Goal: Task Accomplishment & Management: Use online tool/utility

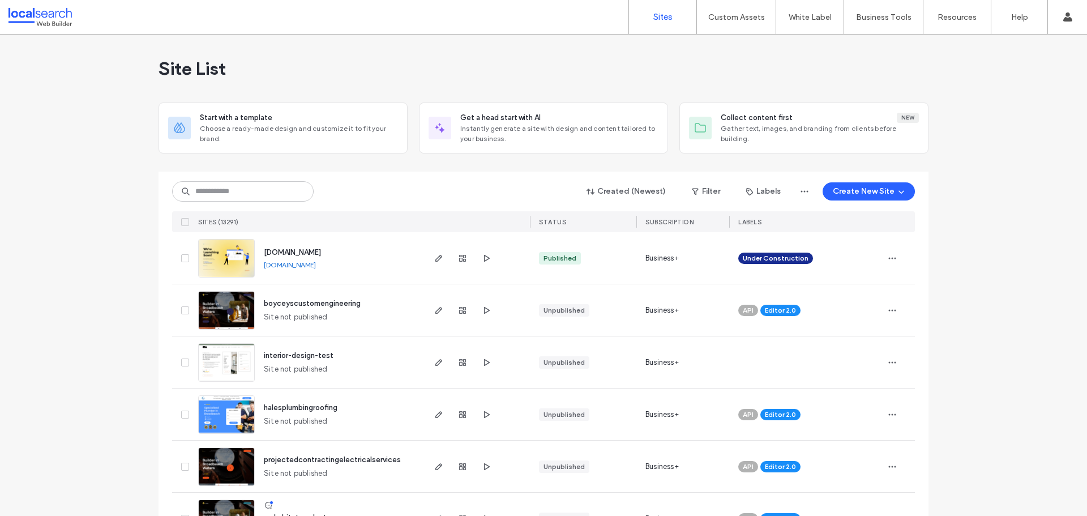
click at [239, 196] on input at bounding box center [242, 191] width 141 height 20
type input "********"
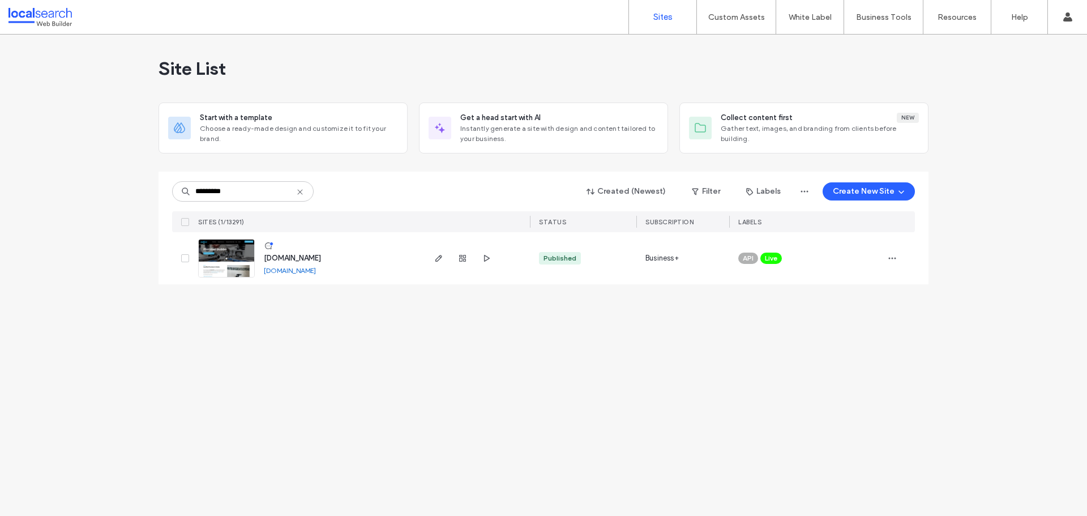
click at [224, 263] on img at bounding box center [226, 277] width 55 height 77
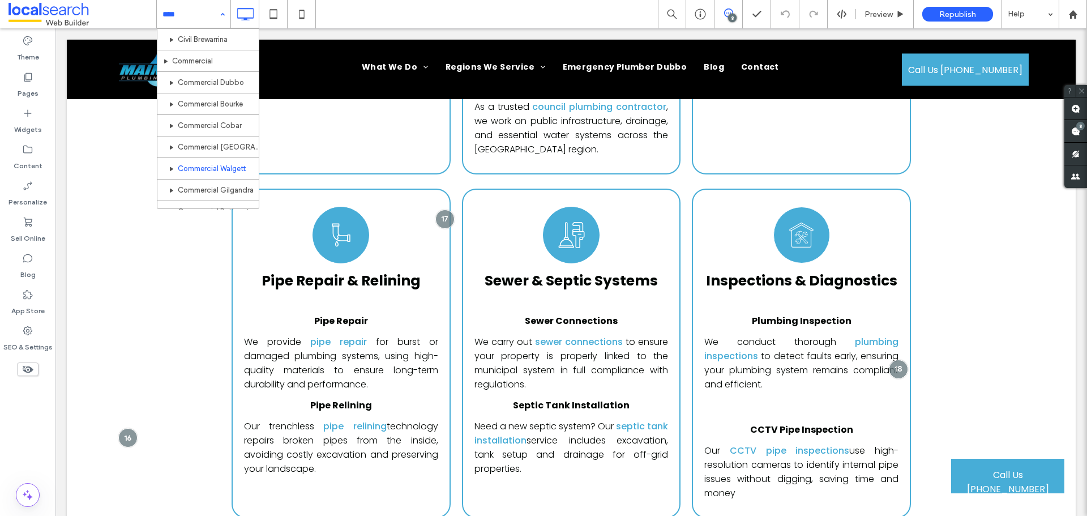
scroll to position [170, 0]
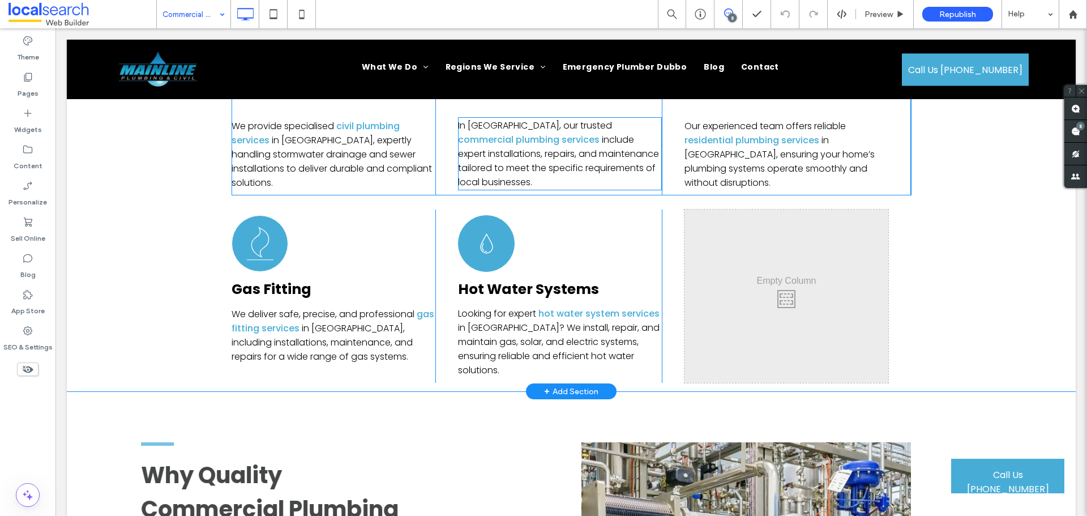
scroll to position [2434, 0]
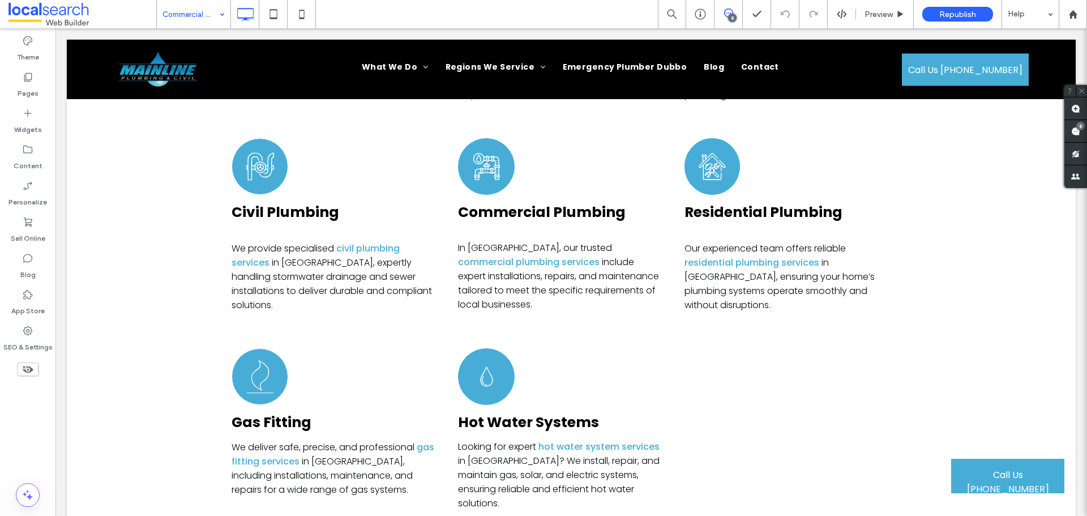
click at [729, 12] on icon at bounding box center [728, 12] width 9 height 9
click at [1081, 134] on span at bounding box center [1075, 131] width 23 height 22
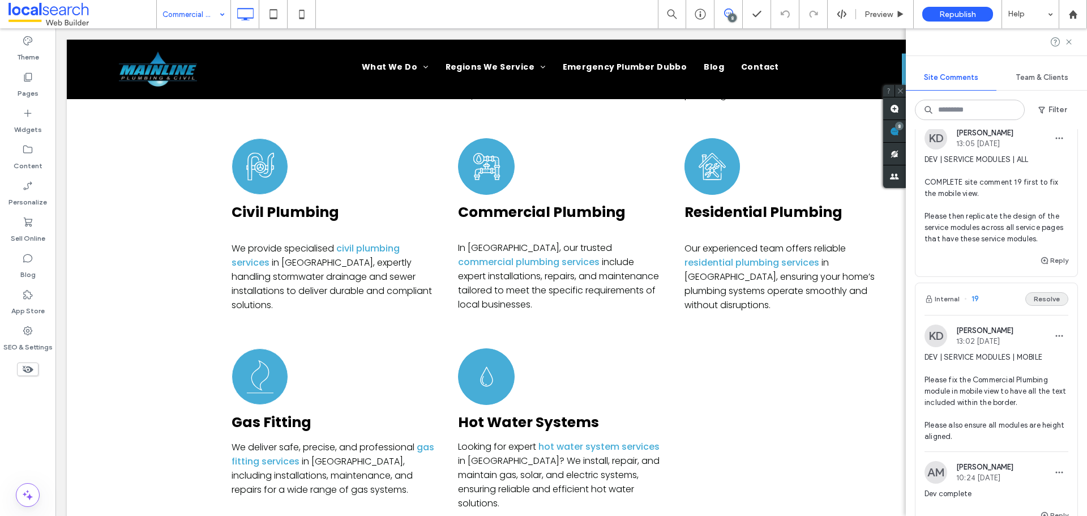
scroll to position [0, 0]
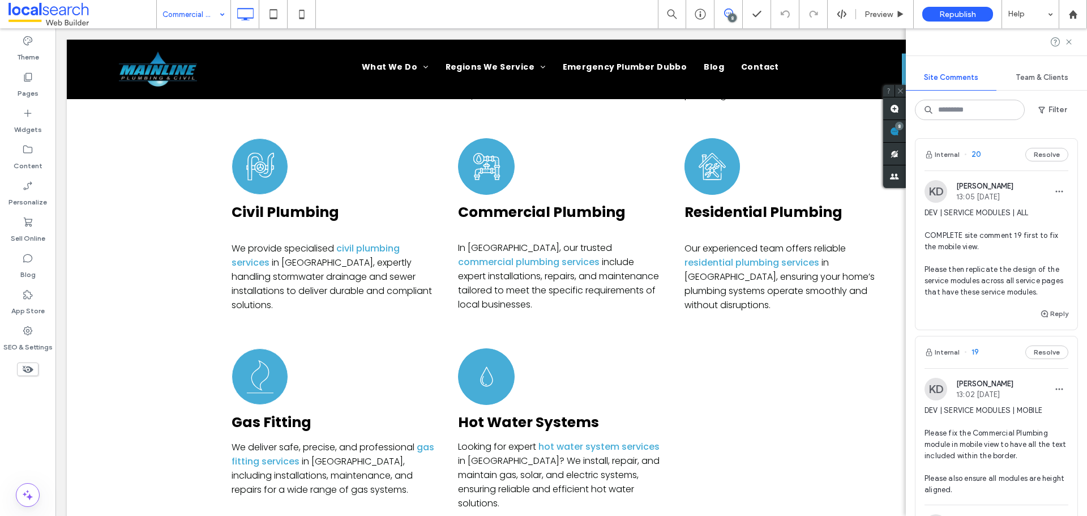
click at [979, 269] on span "DEV | SERVICE MODULES | ALL COMPLETE site comment 19 first to fix the mobile vi…" at bounding box center [996, 252] width 144 height 91
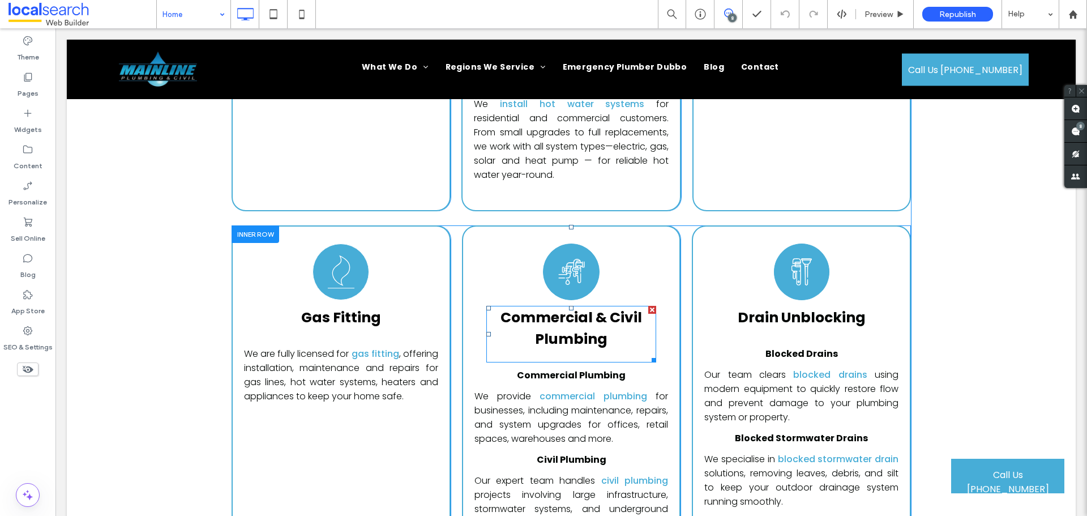
scroll to position [3577, 0]
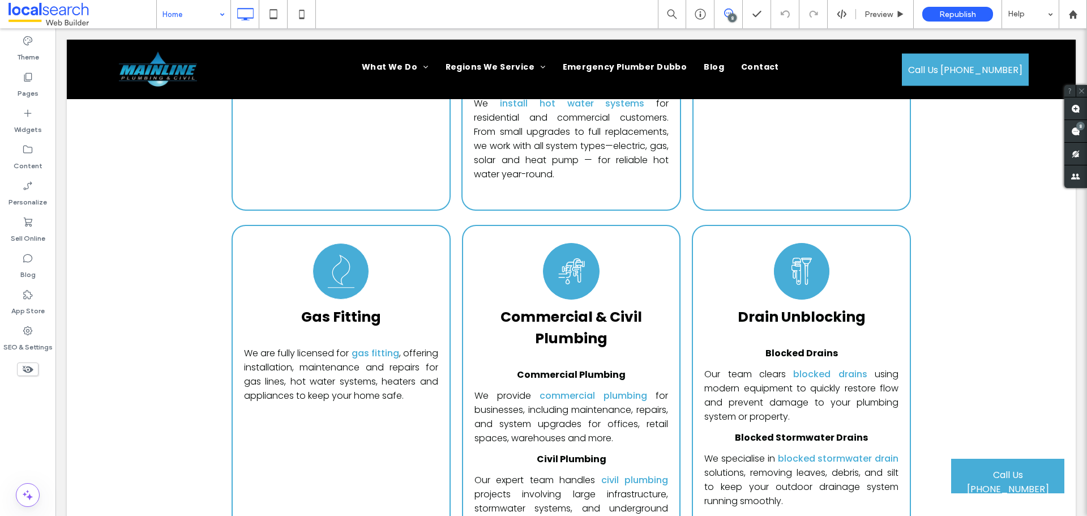
click at [725, 16] on use at bounding box center [728, 12] width 9 height 9
click at [726, 16] on use at bounding box center [728, 12] width 9 height 9
click at [1082, 134] on span at bounding box center [1075, 131] width 23 height 22
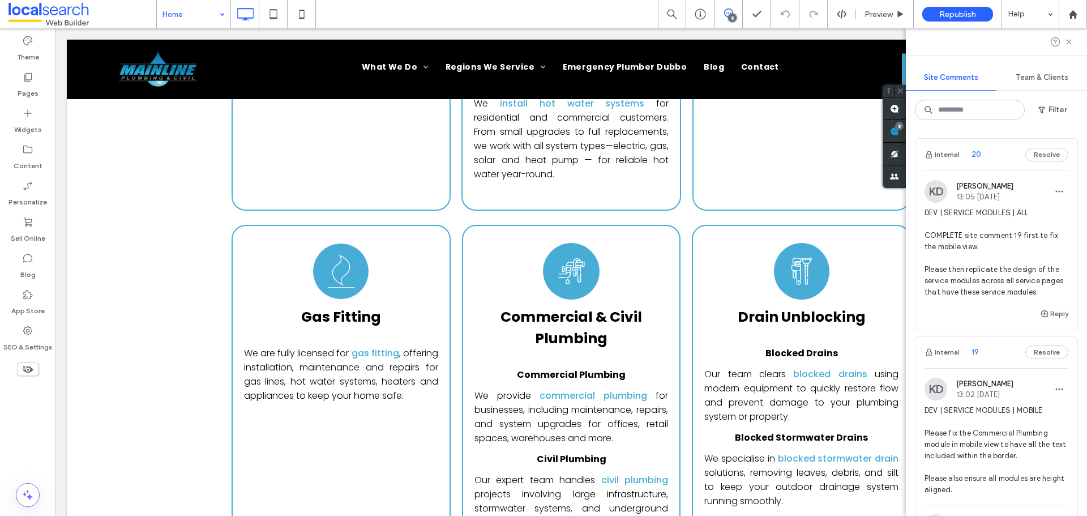
click at [990, 254] on span "DEV | SERVICE MODULES | ALL COMPLETE site comment 19 first to fix the mobile vi…" at bounding box center [996, 252] width 144 height 91
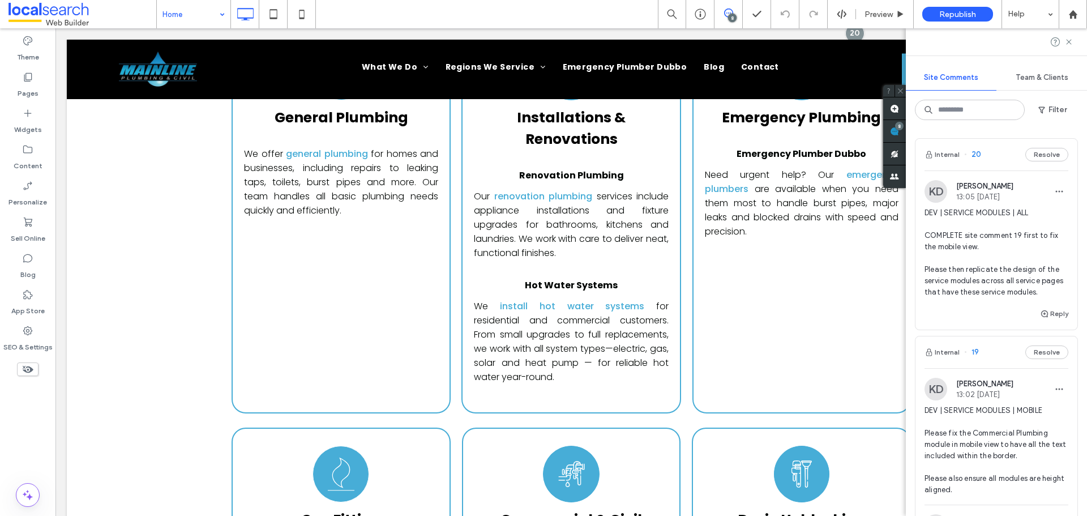
scroll to position [3276, 0]
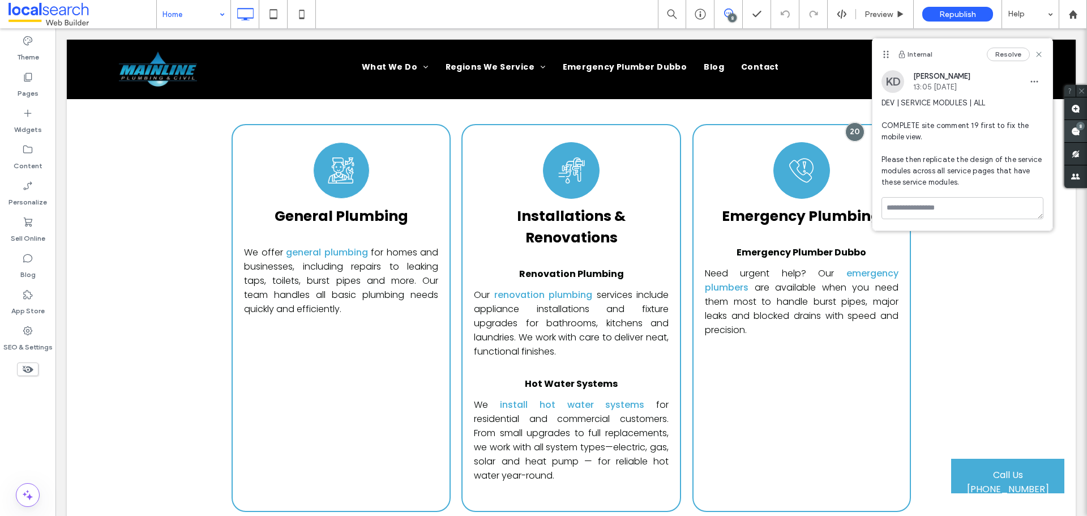
click at [1075, 128] on use at bounding box center [1075, 131] width 9 height 9
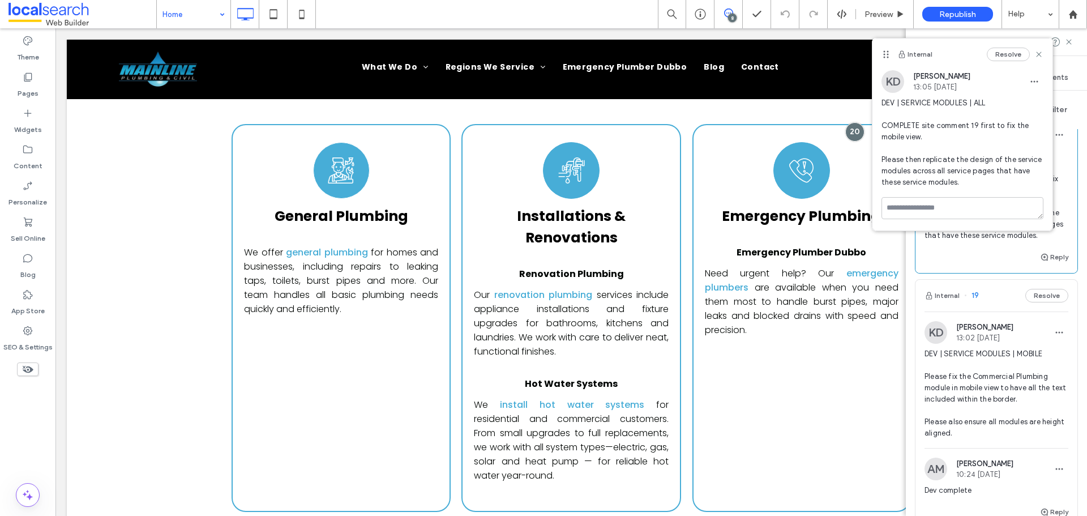
scroll to position [0, 0]
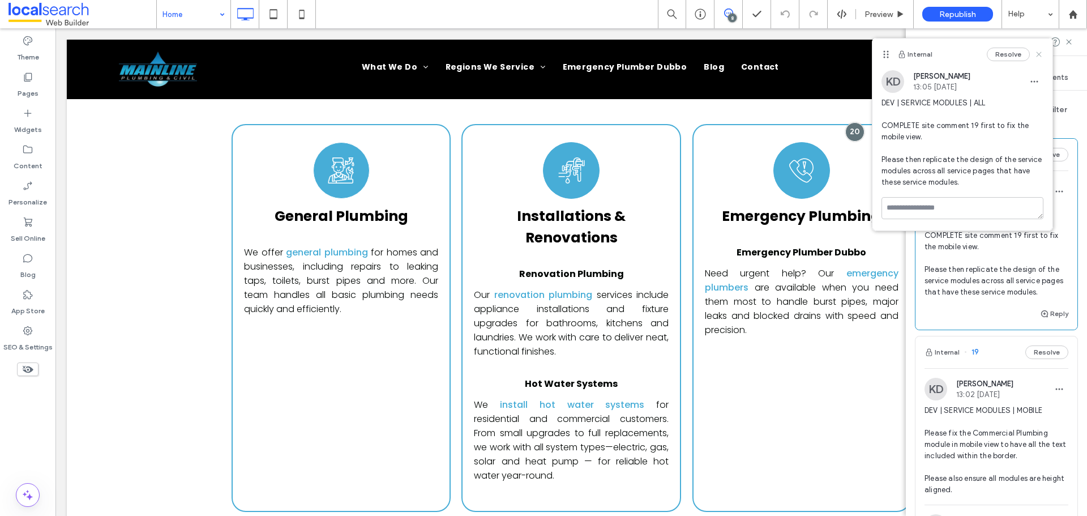
click at [1041, 53] on use at bounding box center [1038, 54] width 5 height 5
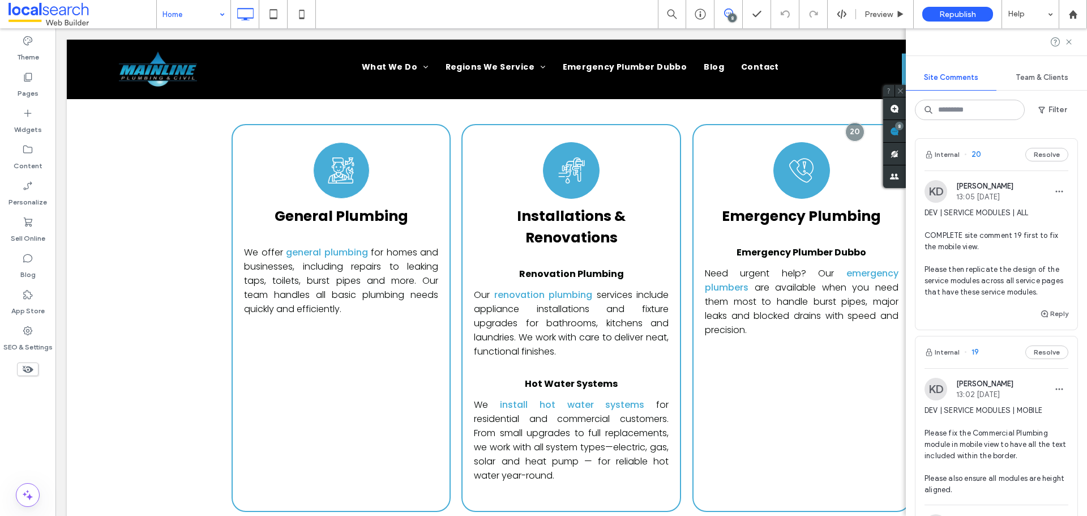
click at [983, 234] on span "DEV | SERVICE MODULES | ALL COMPLETE site comment 19 first to fix the mobile vi…" at bounding box center [996, 252] width 144 height 91
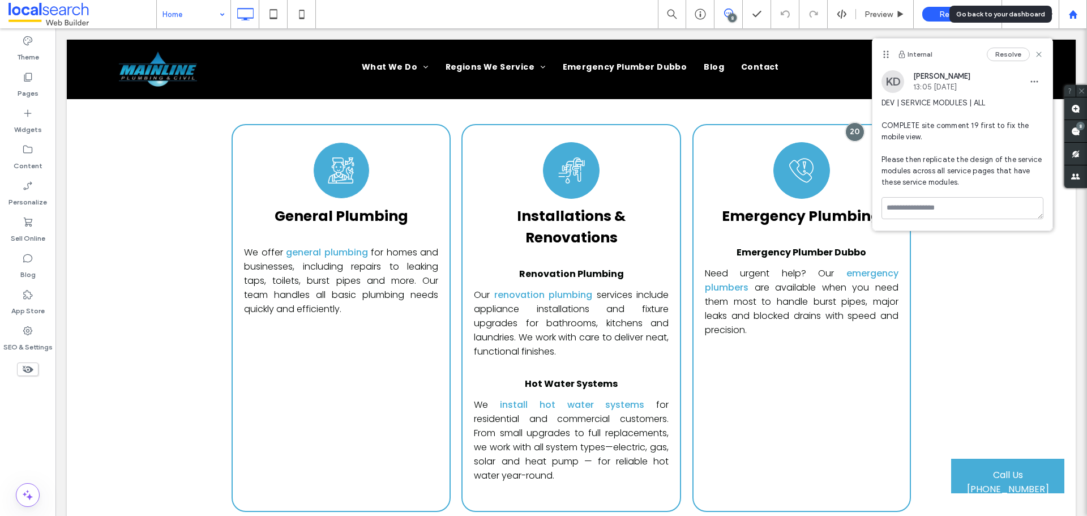
click at [1069, 12] on icon at bounding box center [1073, 15] width 10 height 10
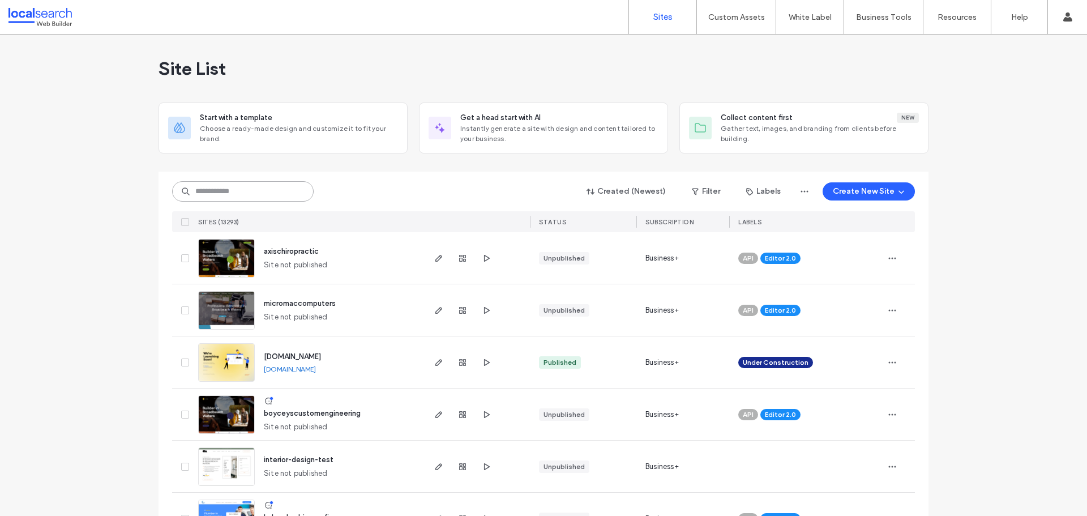
click at [228, 194] on input at bounding box center [242, 191] width 141 height 20
paste input "********"
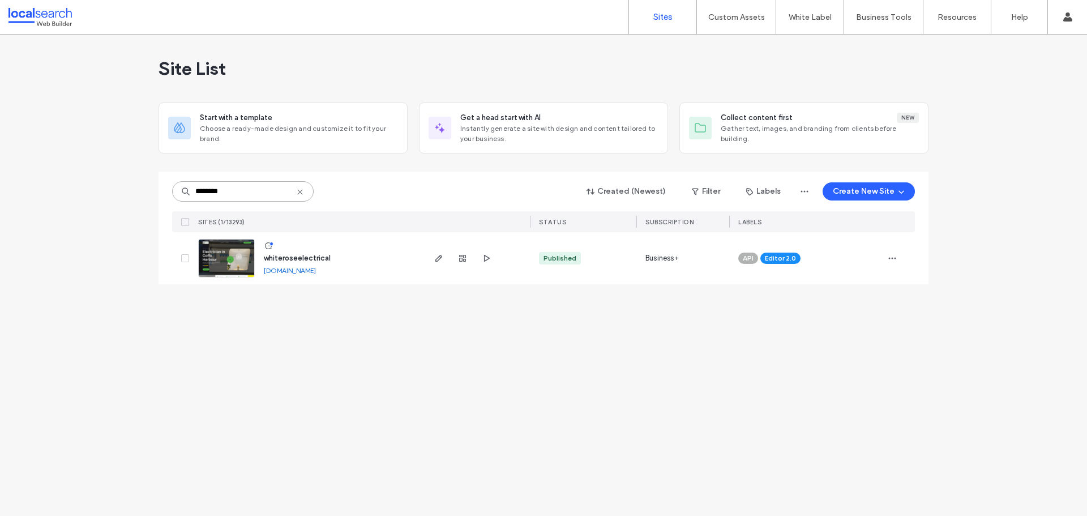
type input "********"
click at [228, 263] on link at bounding box center [226, 258] width 57 height 38
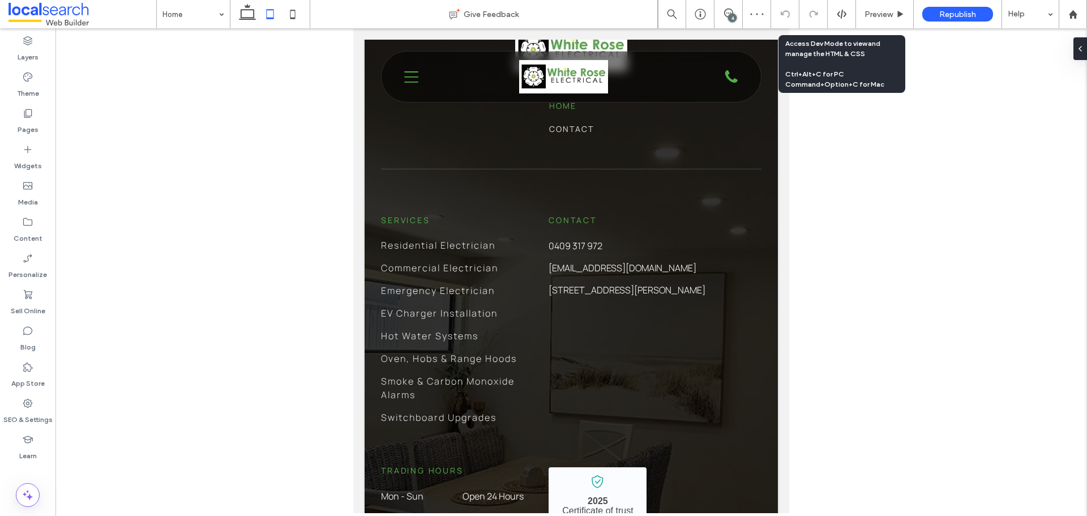
click at [836, 14] on icon at bounding box center [841, 14] width 10 height 10
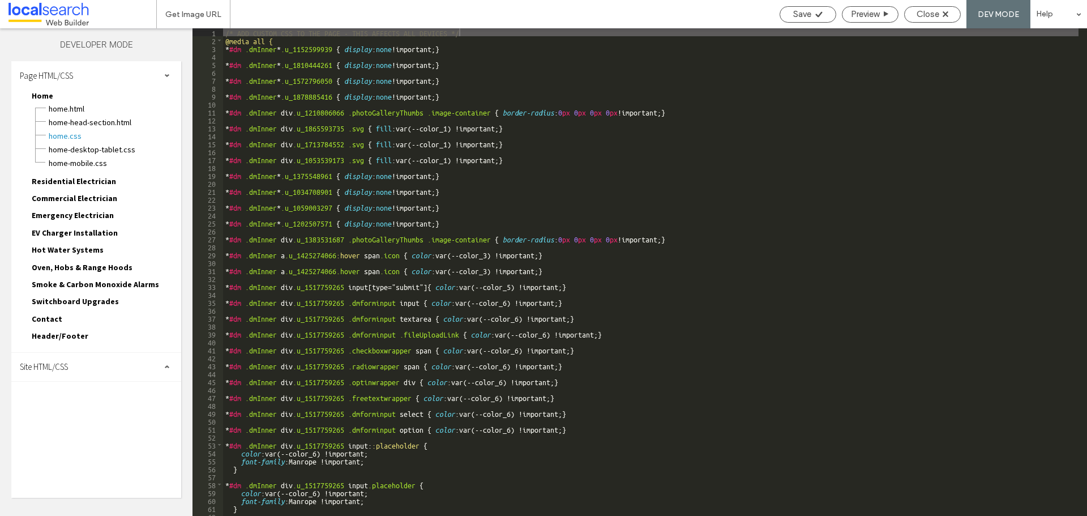
click at [56, 372] on span "Site HTML/CSS" at bounding box center [44, 366] width 48 height 11
click at [74, 412] on span "site.css" at bounding box center [117, 415] width 128 height 11
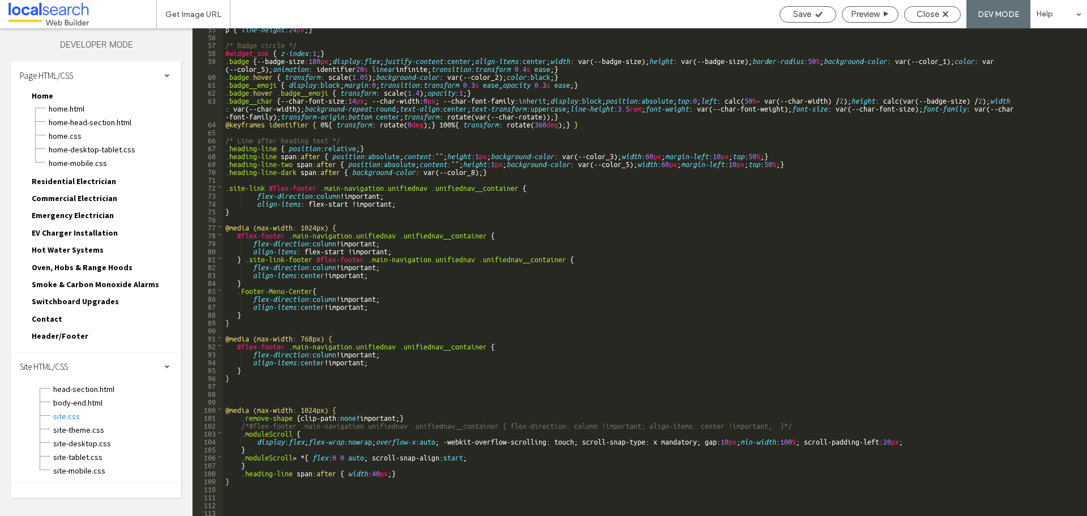
scroll to position [495, 0]
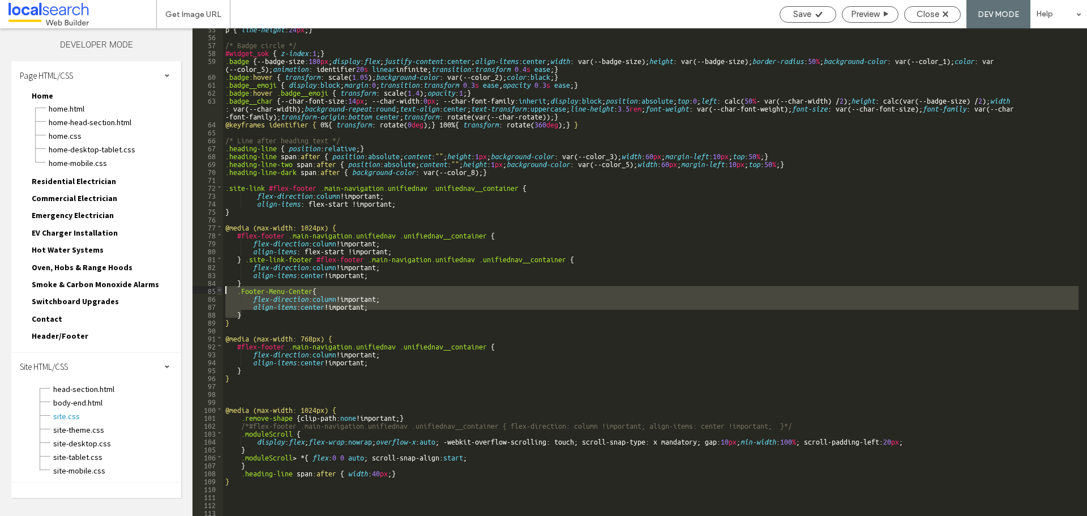
drag, startPoint x: 250, startPoint y: 315, endPoint x: 216, endPoint y: 288, distance: 42.7
click at [216, 288] on div "** 55 56 57 58 59 60 61 62 63 64 65 66 67 68 69 70 71 72 73 74 75 76 77 78 79 8…" at bounding box center [639, 271] width 894 height 487
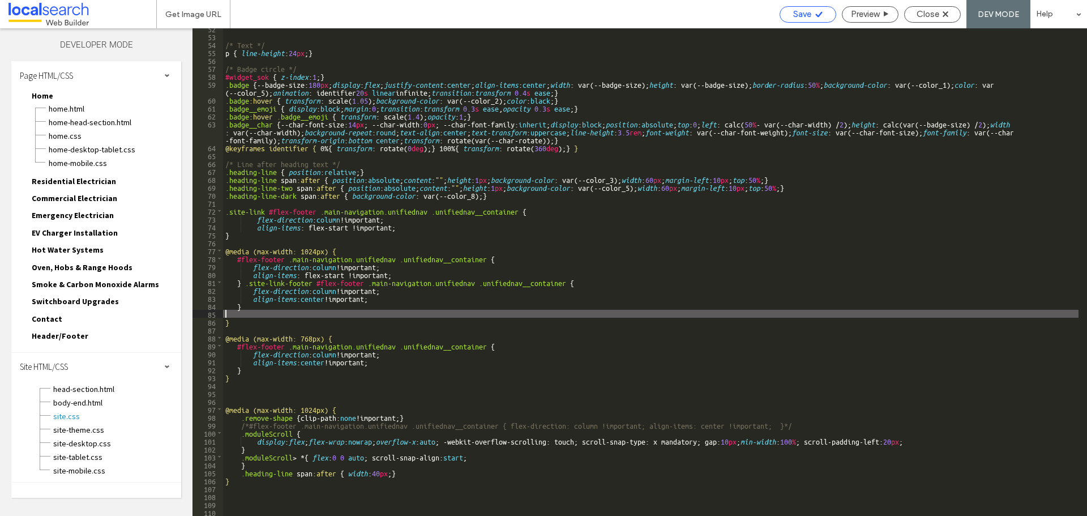
click at [805, 18] on span "Save" at bounding box center [802, 14] width 18 height 10
